Goal: Task Accomplishment & Management: Use online tool/utility

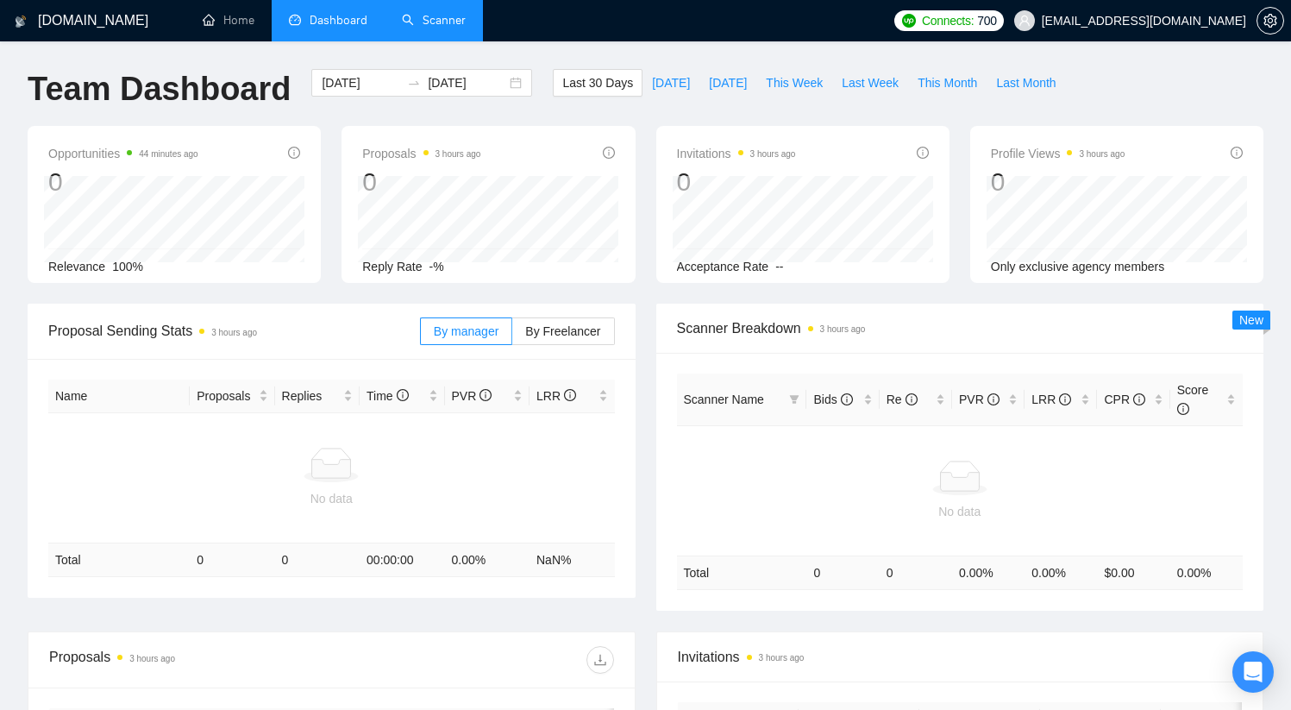
click at [455, 21] on link "Scanner" at bounding box center [434, 20] width 64 height 15
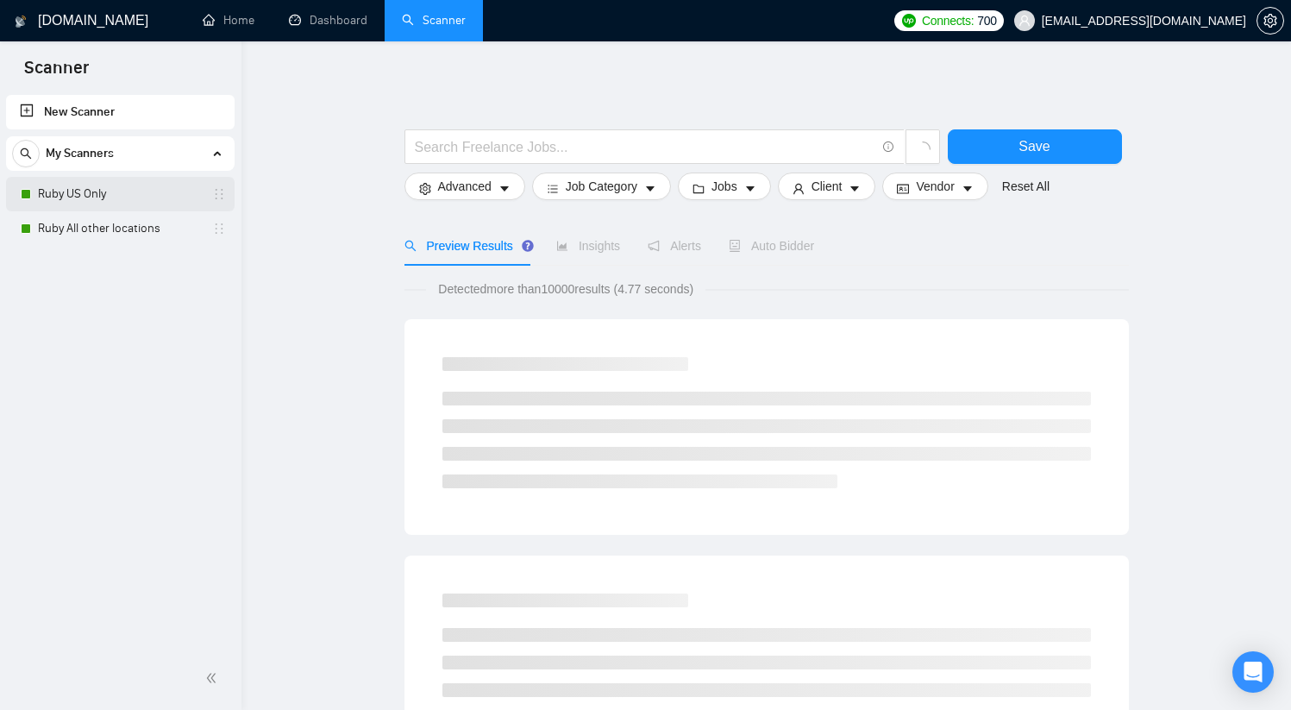
click at [66, 197] on link "Ruby US Only" at bounding box center [120, 194] width 164 height 35
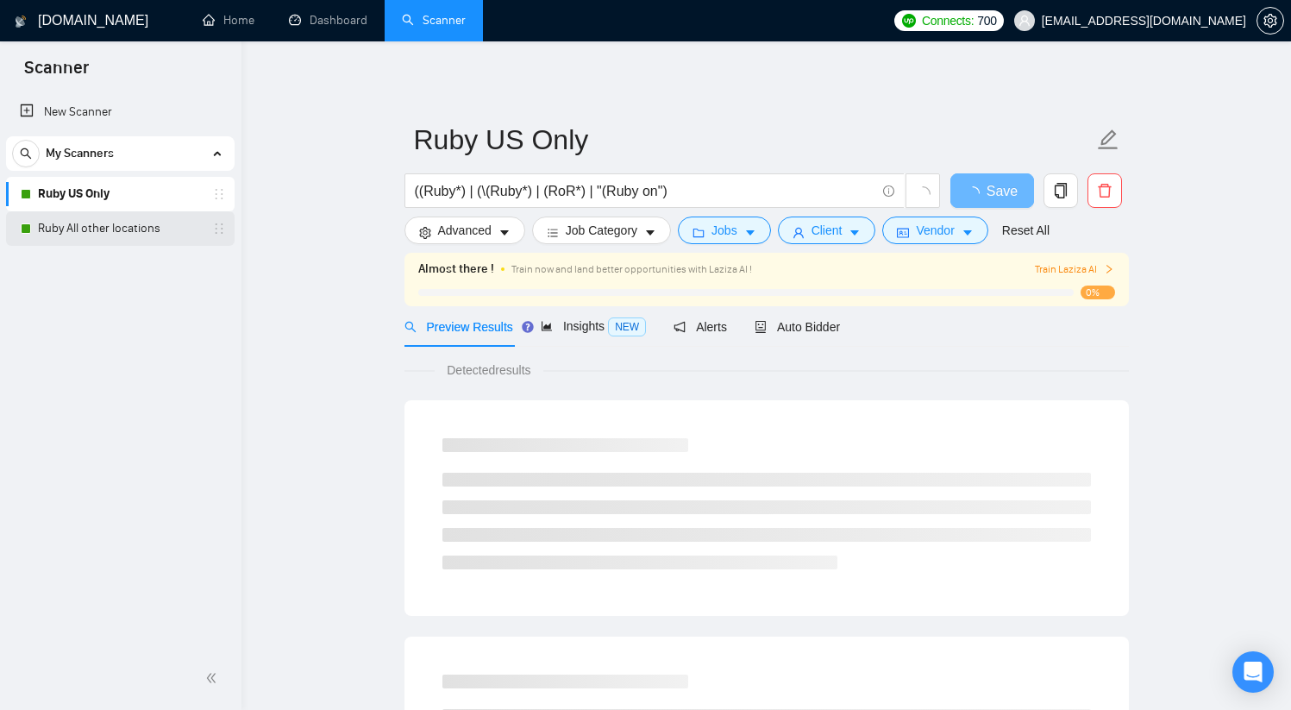
click at [83, 224] on link "Ruby All other locations" at bounding box center [120, 228] width 164 height 35
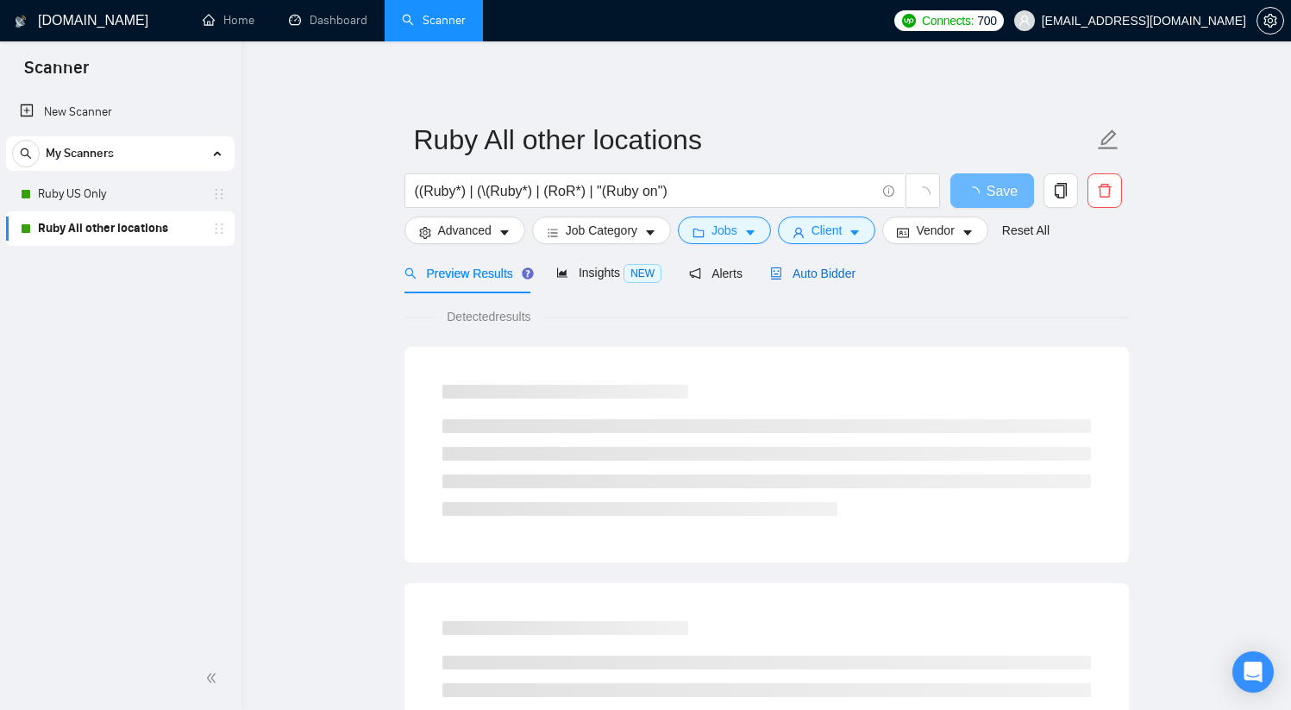
click at [839, 273] on span "Auto Bidder" at bounding box center [812, 274] width 85 height 14
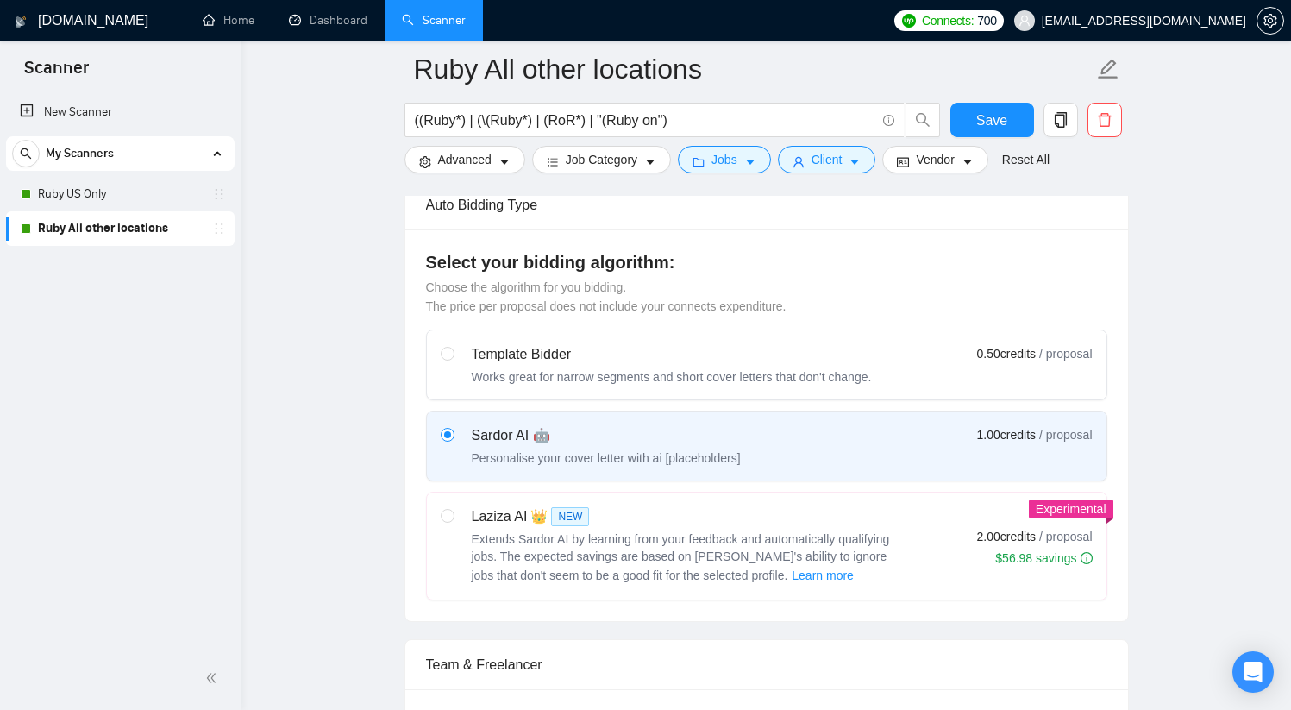
scroll to position [420, 0]
click at [90, 198] on link "Ruby US Only" at bounding box center [120, 194] width 164 height 35
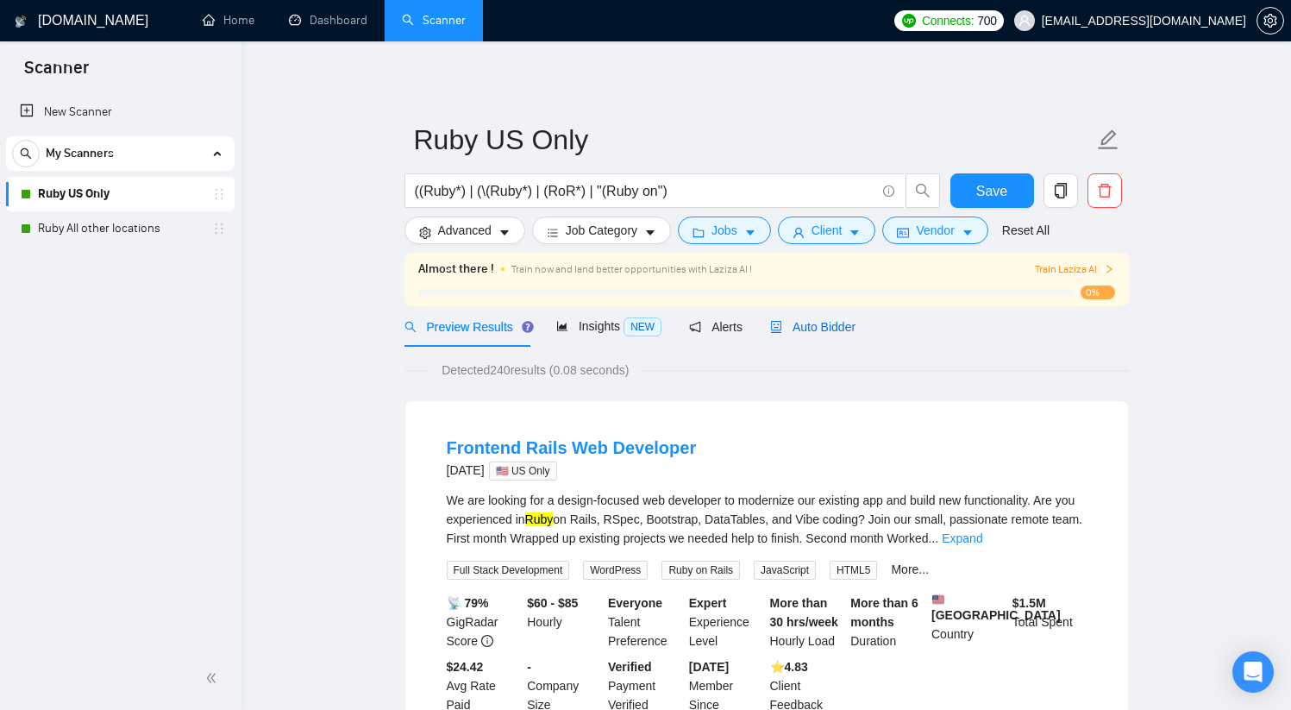
click at [835, 330] on span "Auto Bidder" at bounding box center [812, 327] width 85 height 14
